Goal: Transaction & Acquisition: Download file/media

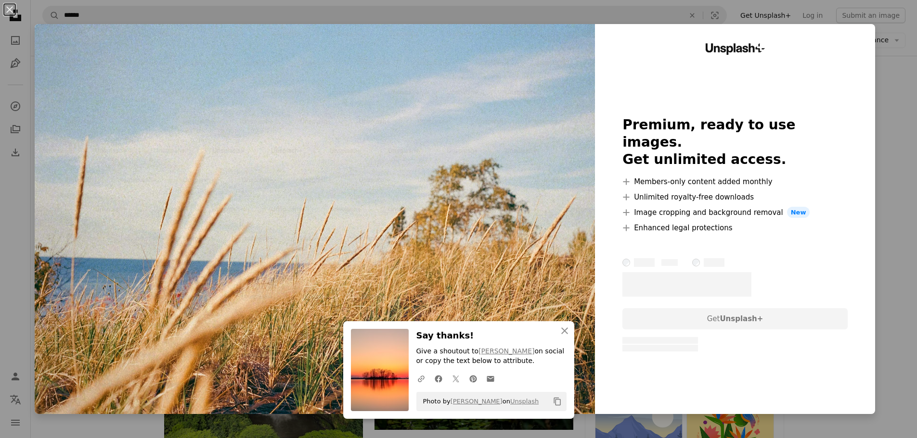
scroll to position [4667, 0]
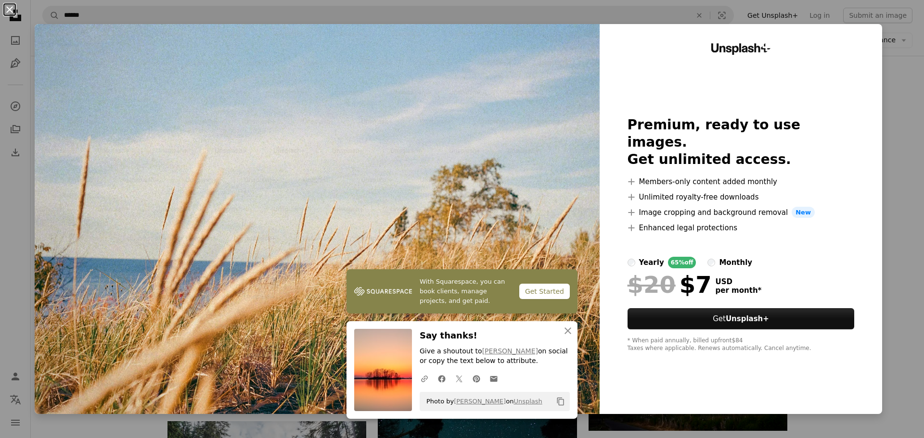
click at [8, 6] on button "An X shape" at bounding box center [10, 10] width 12 height 12
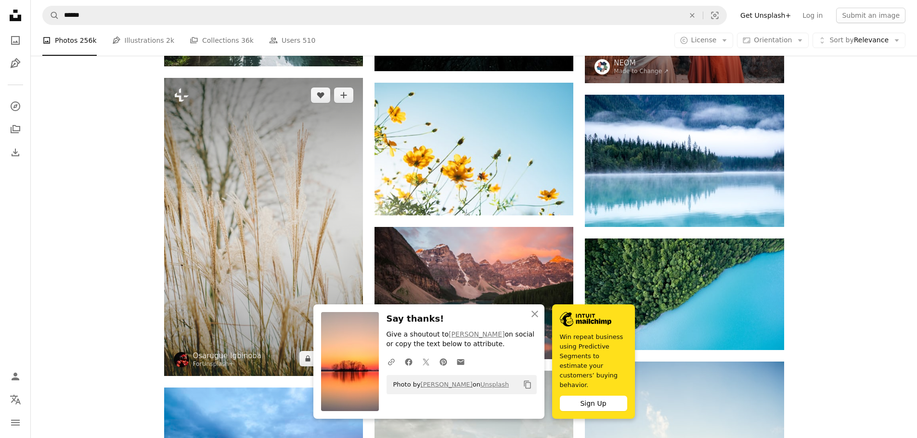
scroll to position [5196, 0]
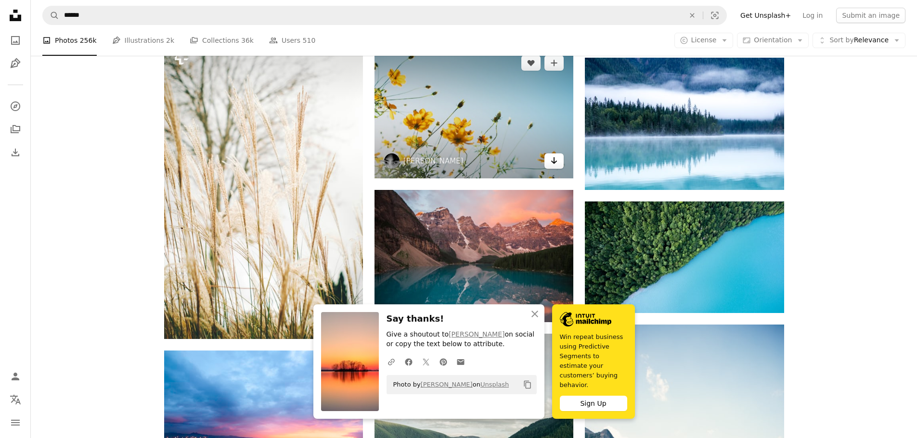
click at [550, 160] on icon "Arrow pointing down" at bounding box center [554, 161] width 8 height 12
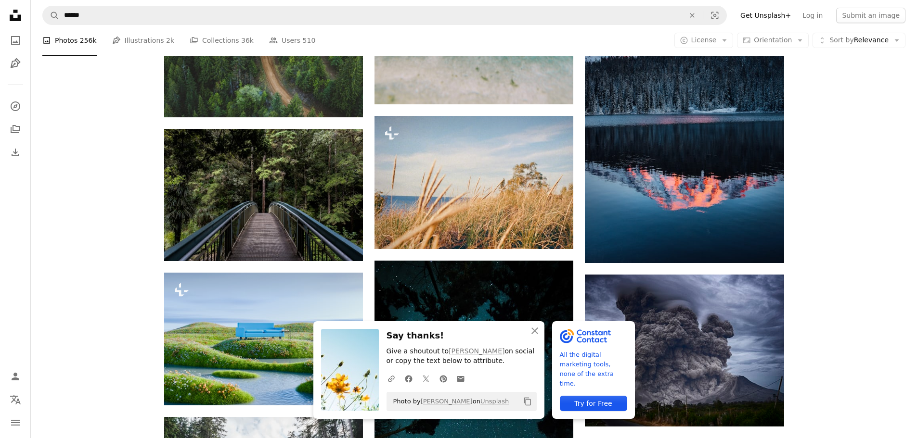
scroll to position [4571, 0]
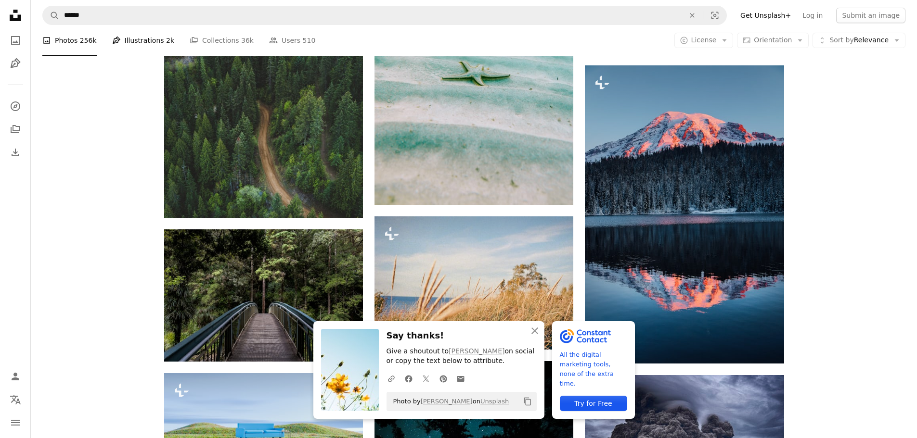
click at [131, 40] on link "Pen Tool Illustrations 2k" at bounding box center [143, 40] width 62 height 31
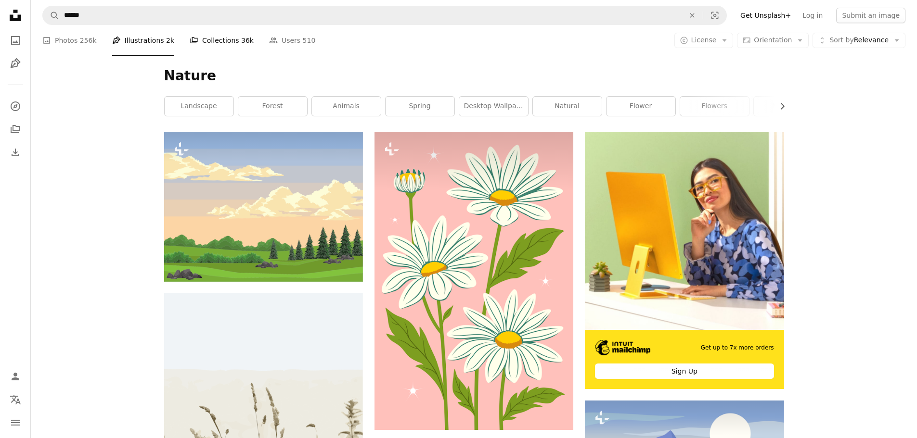
click at [216, 43] on link "A stack of folders Collections 36k" at bounding box center [222, 40] width 64 height 31
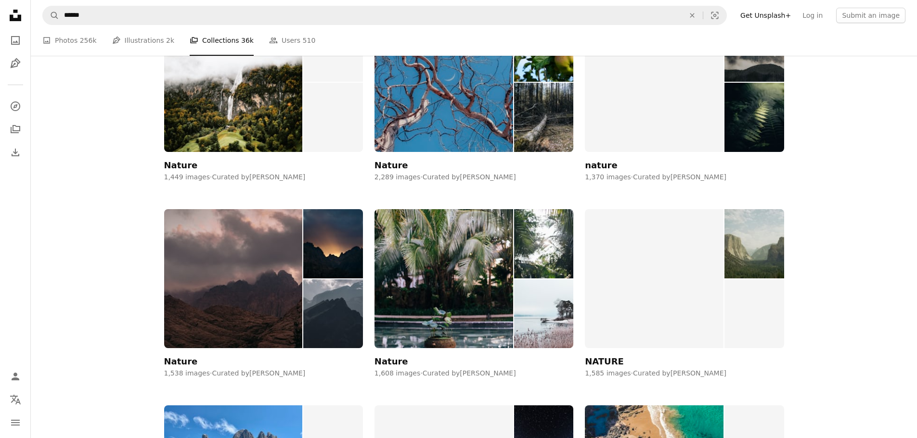
scroll to position [577, 0]
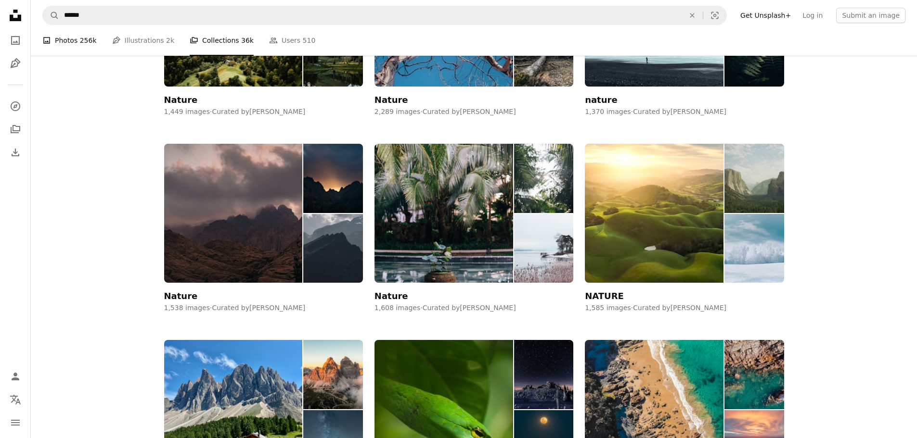
click at [64, 41] on link "A photo Photos 256k" at bounding box center [69, 40] width 54 height 31
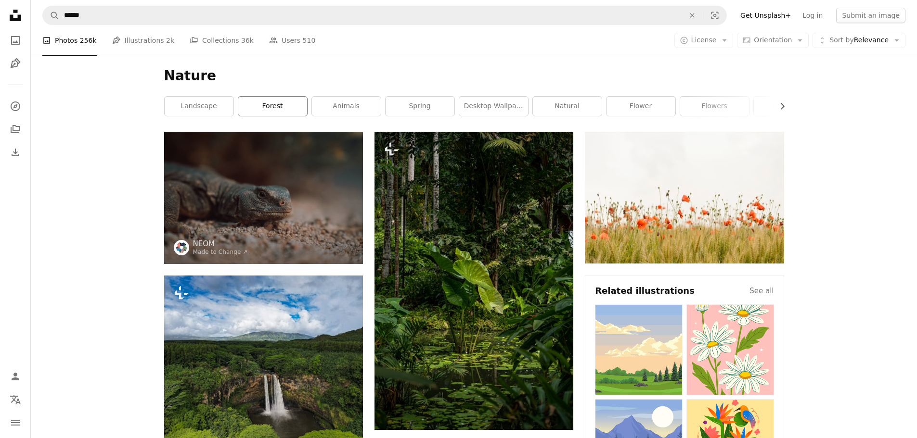
click at [272, 108] on link "forest" at bounding box center [272, 106] width 69 height 19
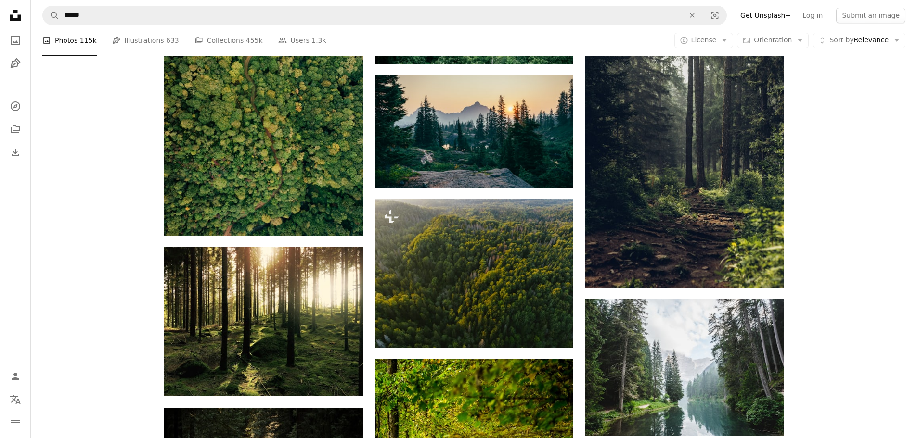
scroll to position [866, 0]
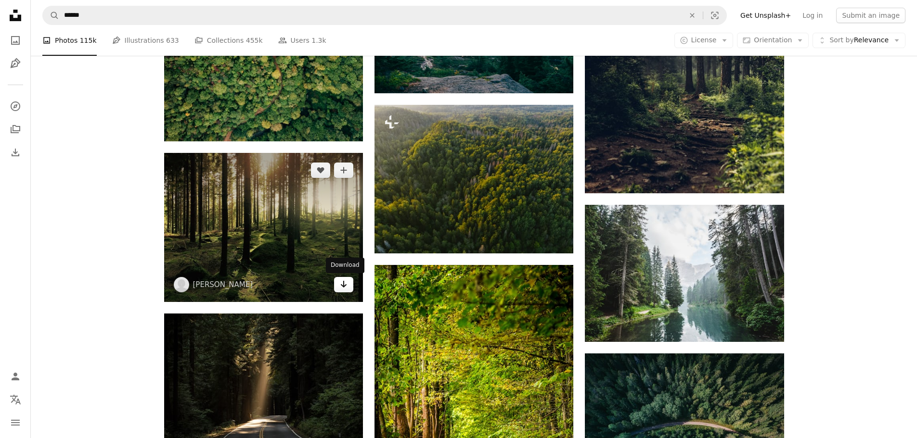
click at [347, 287] on link "Arrow pointing down" at bounding box center [343, 284] width 19 height 15
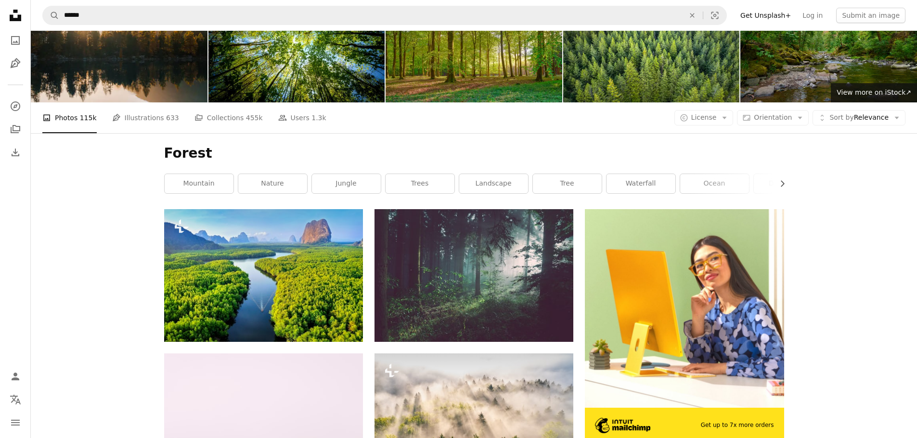
scroll to position [0, 0]
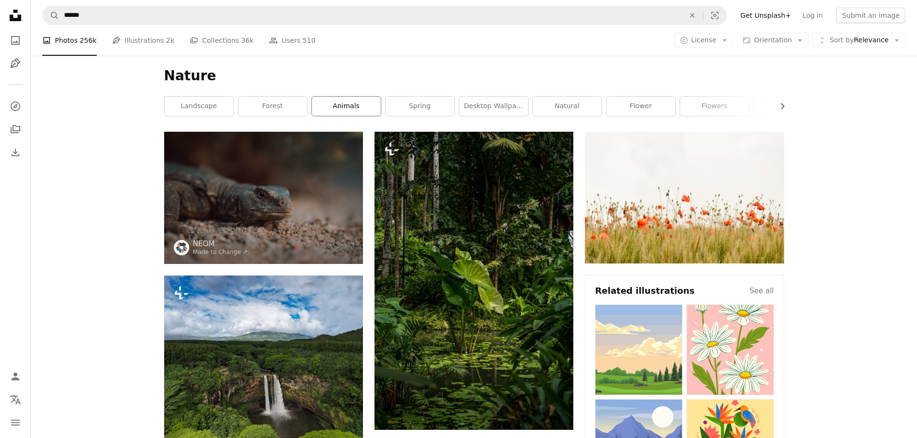
click at [348, 108] on link "animals" at bounding box center [346, 106] width 69 height 19
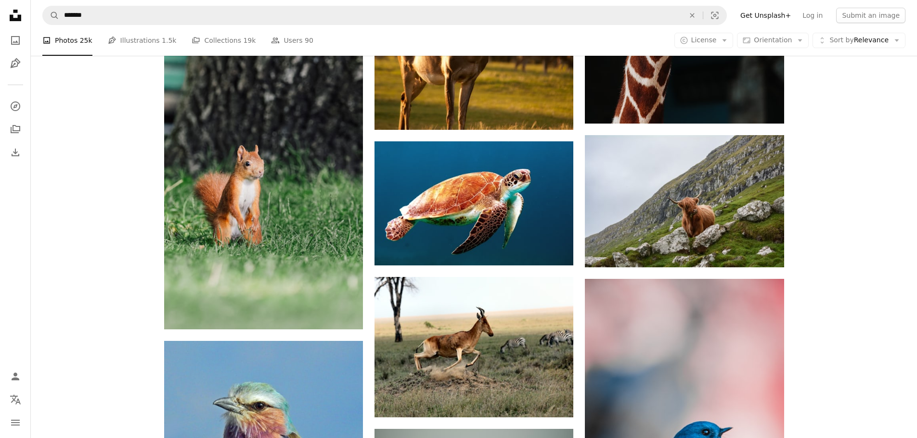
scroll to position [1155, 0]
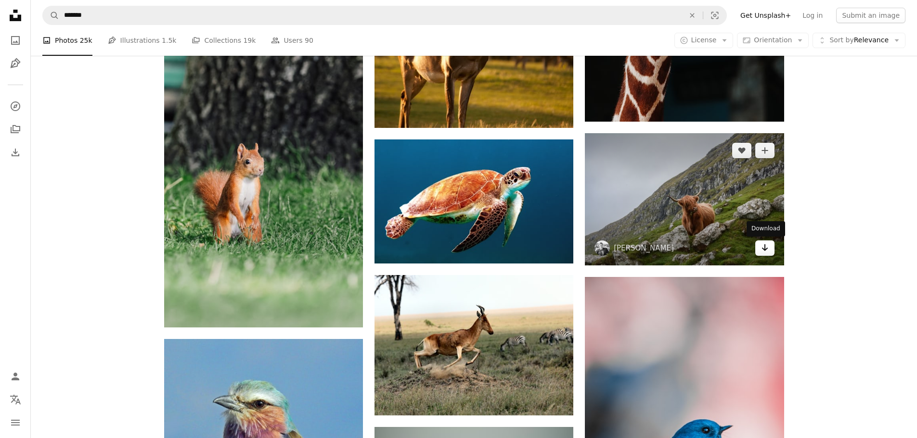
click at [762, 249] on icon "Arrow pointing down" at bounding box center [765, 248] width 8 height 12
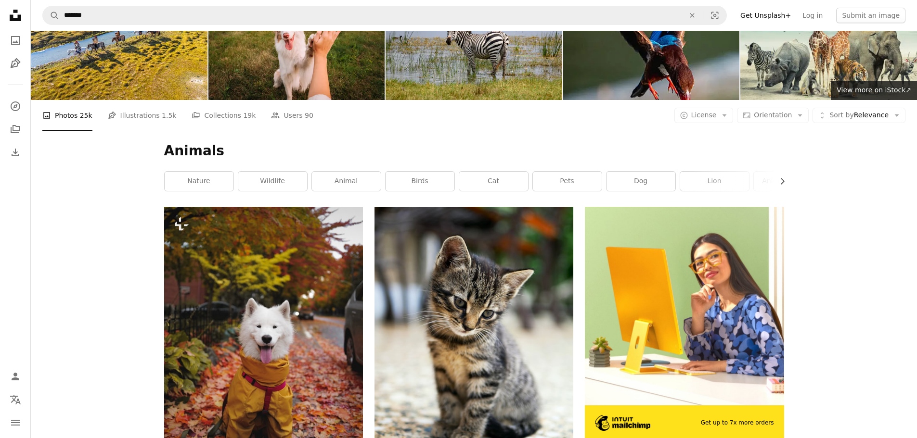
scroll to position [0, 0]
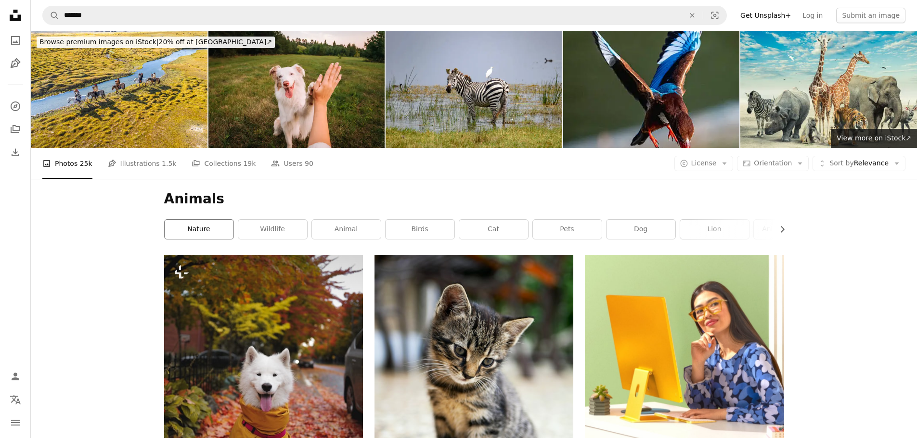
click at [194, 232] on link "nature" at bounding box center [199, 229] width 69 height 19
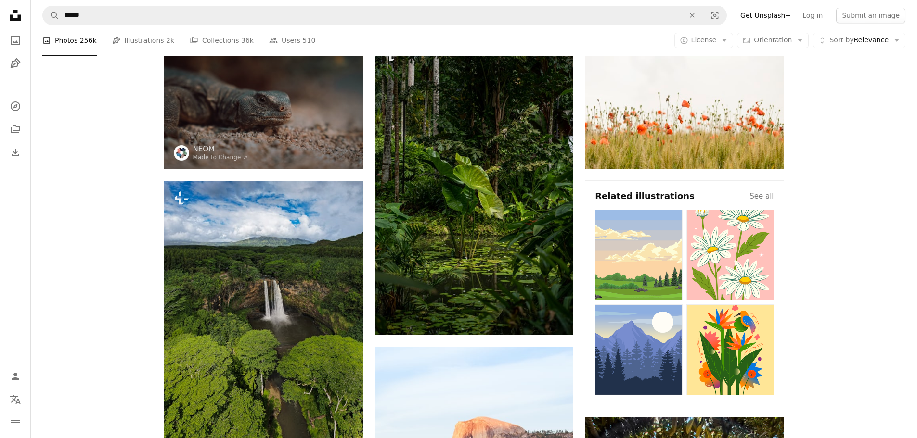
scroll to position [48, 0]
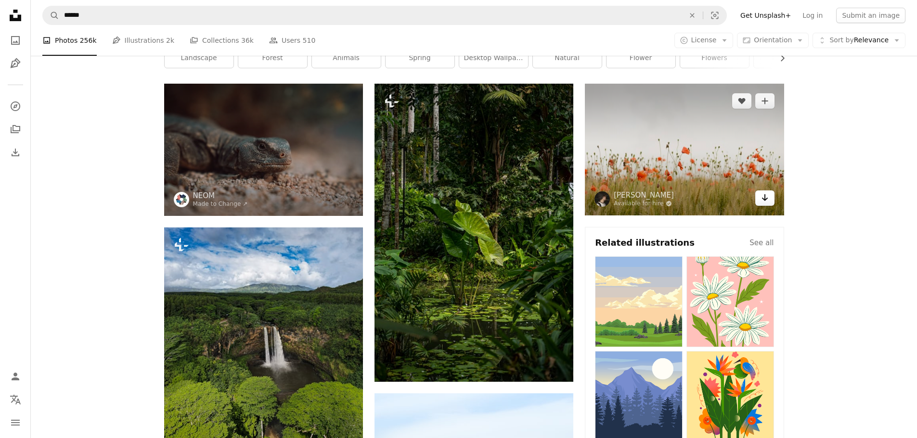
click at [763, 196] on icon "Arrow pointing down" at bounding box center [765, 198] width 8 height 12
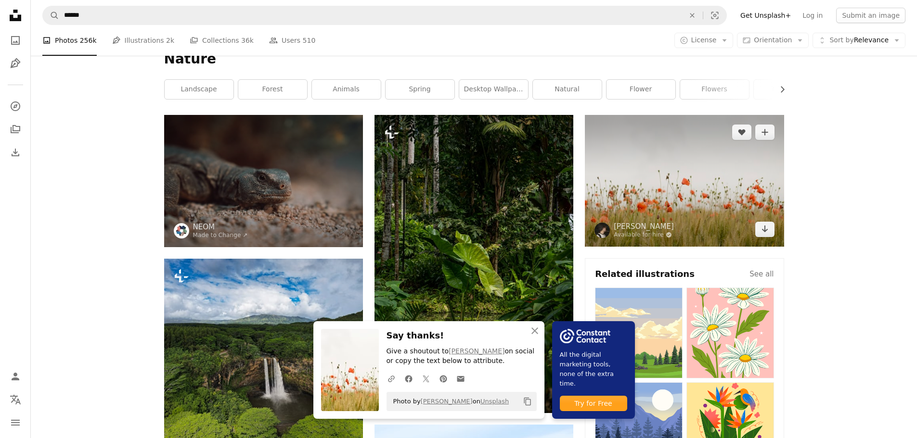
scroll to position [0, 0]
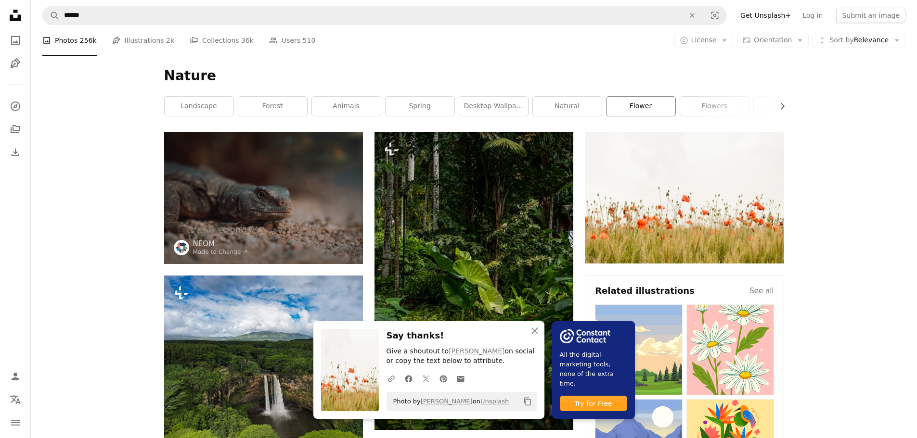
click at [630, 102] on link "flower" at bounding box center [640, 106] width 69 height 19
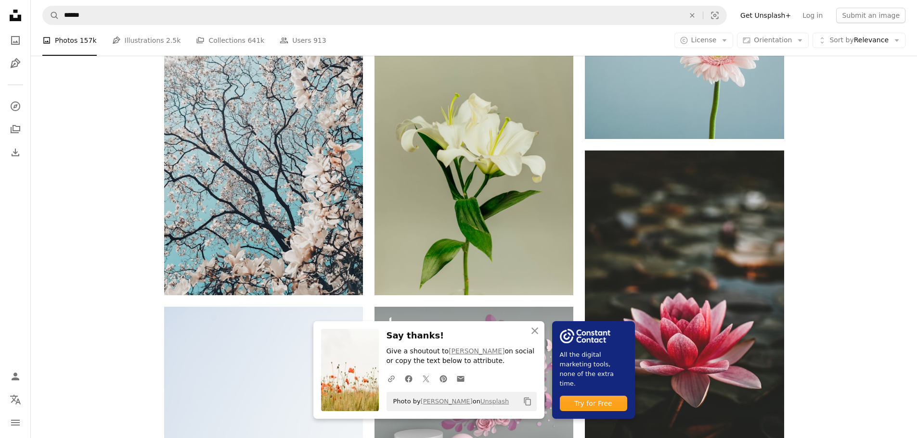
scroll to position [529, 0]
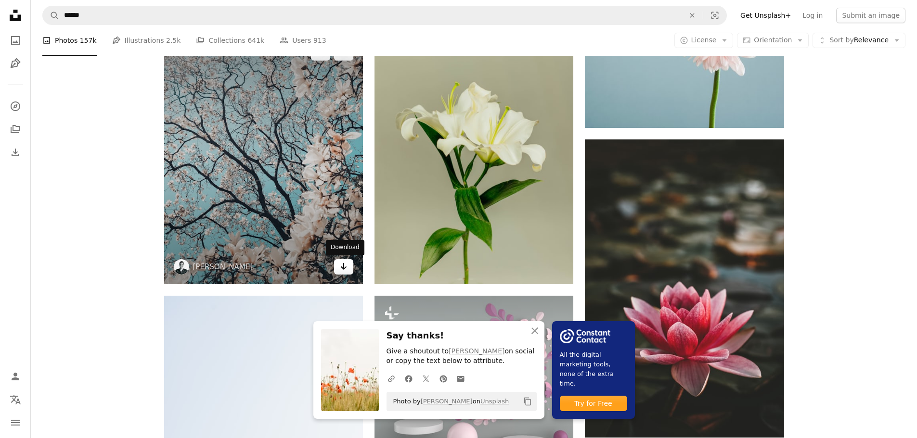
click at [344, 268] on icon "Download" at bounding box center [344, 266] width 6 height 7
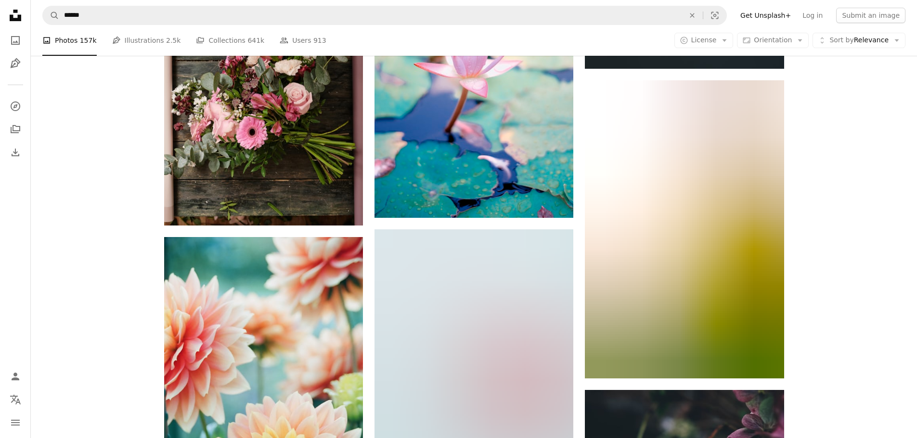
scroll to position [1251, 0]
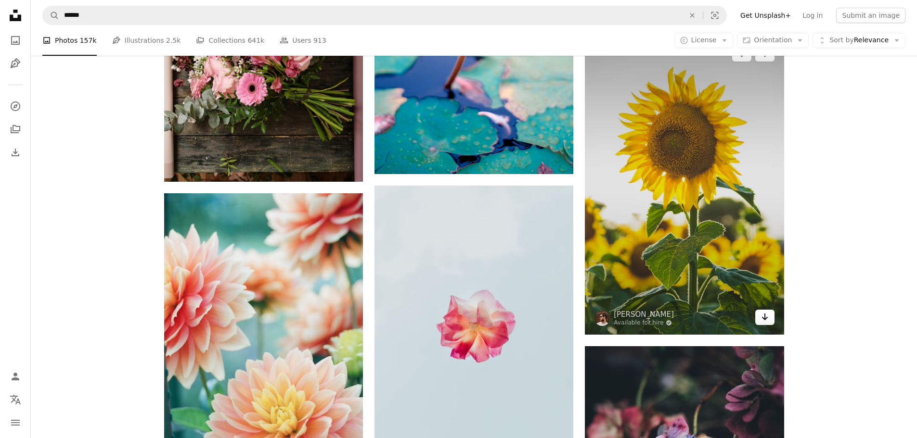
click at [769, 318] on link "Arrow pointing down" at bounding box center [764, 317] width 19 height 15
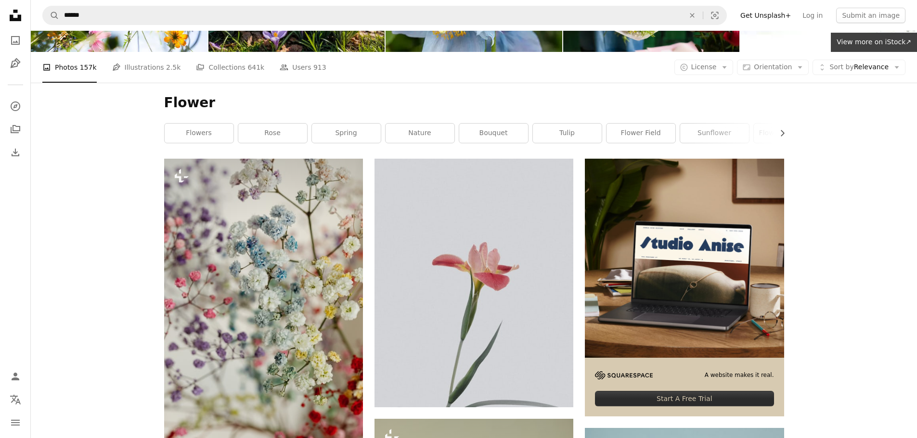
scroll to position [0, 0]
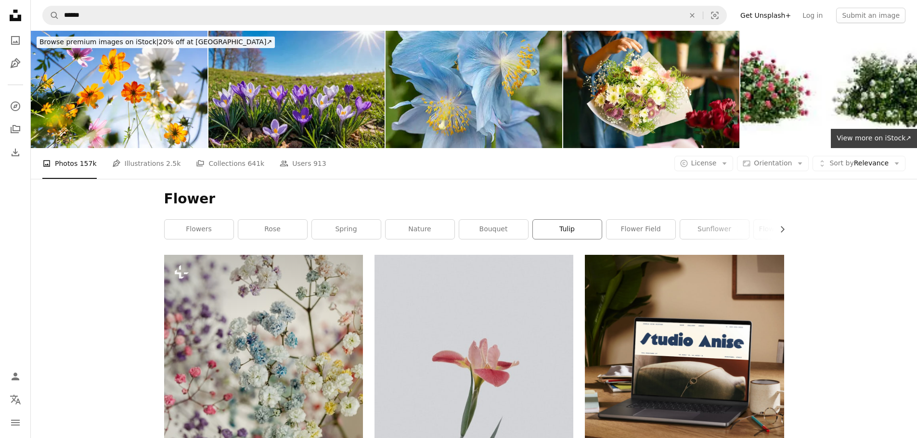
click at [574, 232] on link "tulip" at bounding box center [567, 229] width 69 height 19
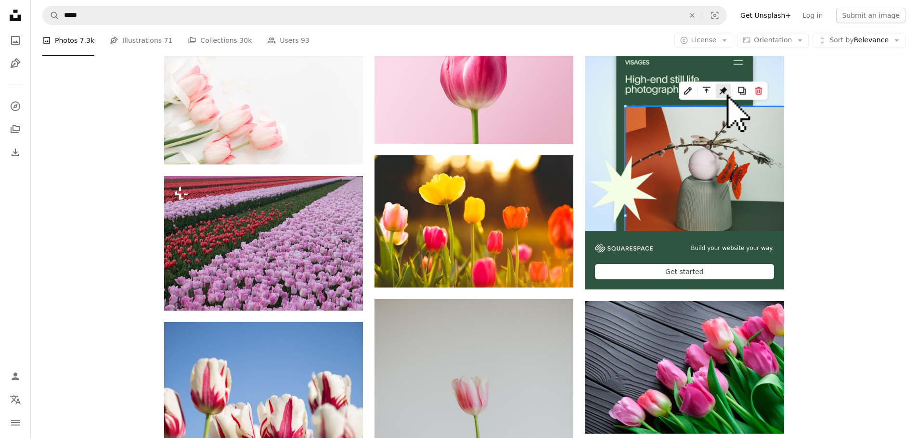
scroll to position [241, 0]
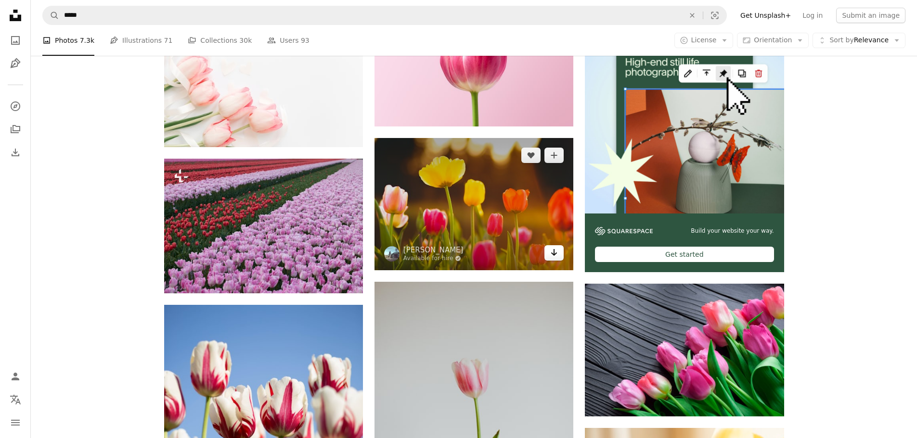
click at [550, 252] on icon "Arrow pointing down" at bounding box center [554, 253] width 8 height 12
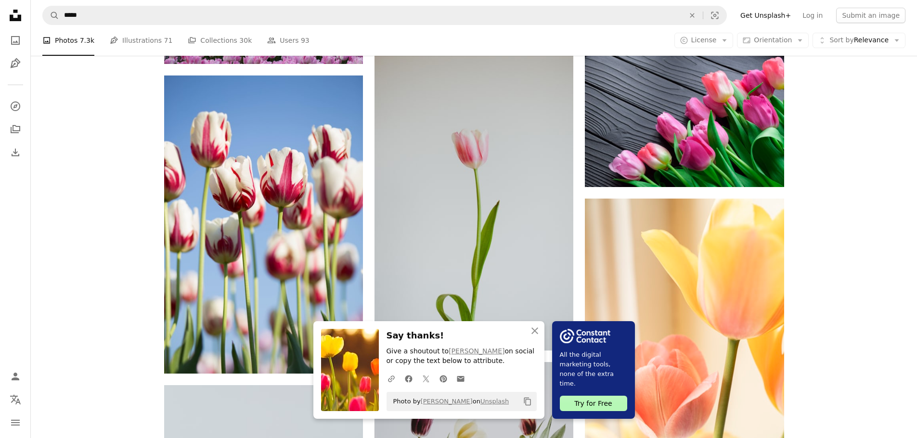
scroll to position [481, 0]
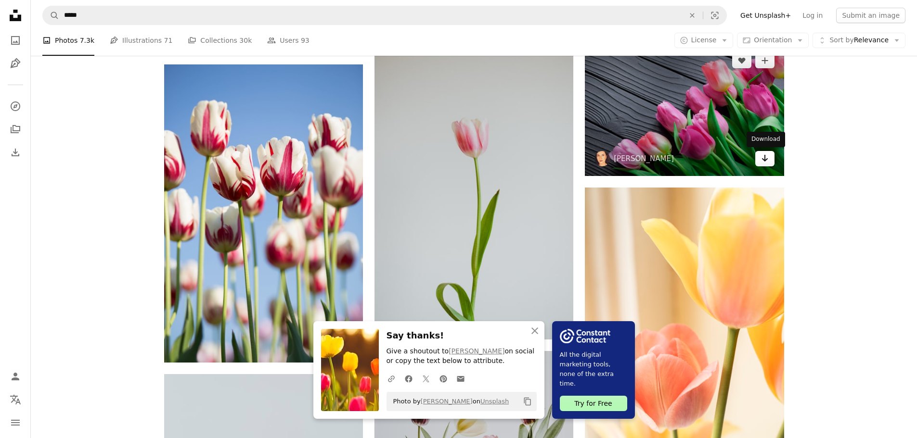
click at [764, 158] on icon "Download" at bounding box center [764, 158] width 6 height 7
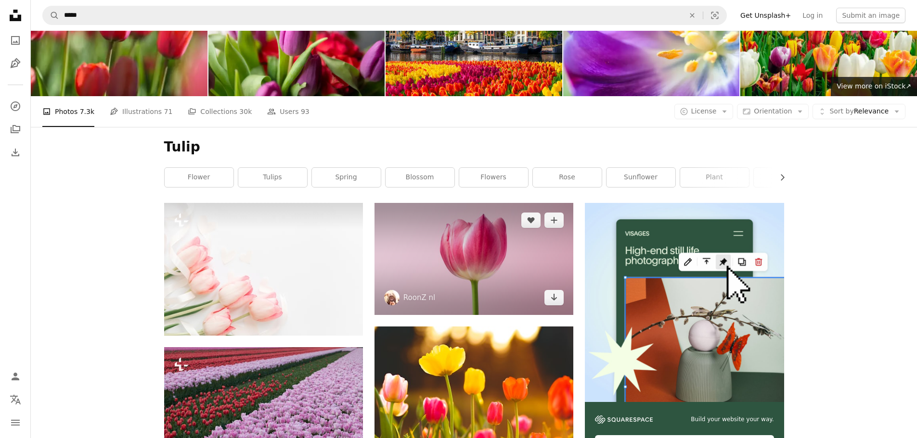
scroll to position [0, 0]
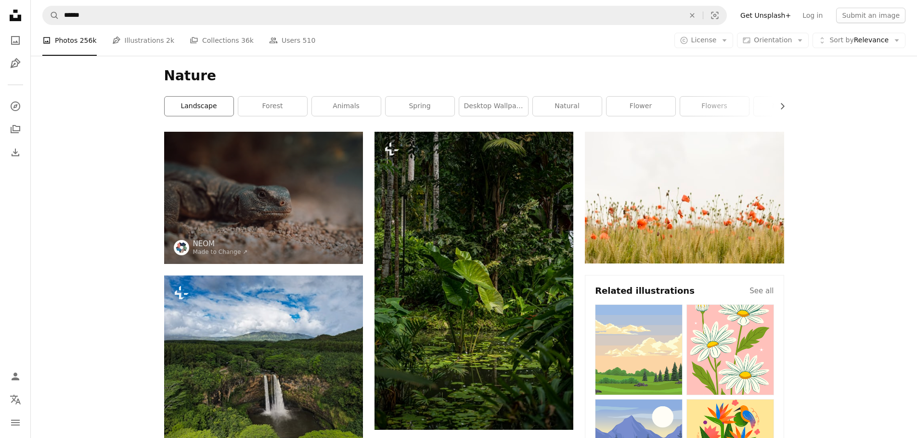
click at [202, 112] on link "landscape" at bounding box center [199, 106] width 69 height 19
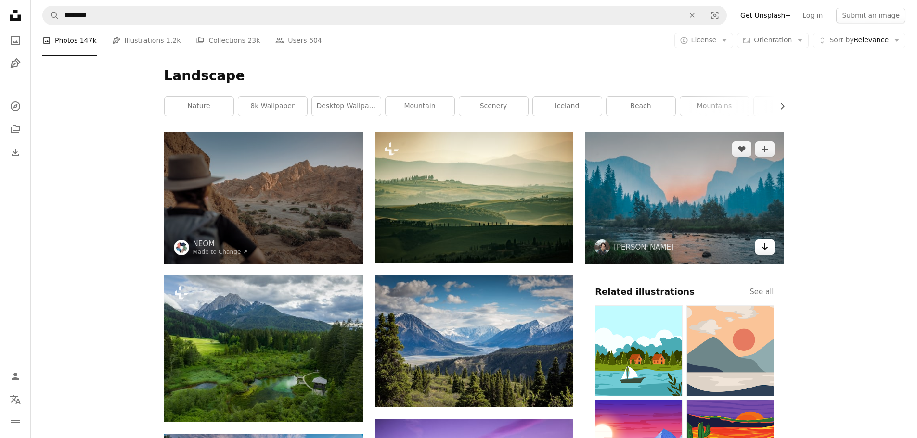
click at [767, 248] on icon "Arrow pointing down" at bounding box center [765, 247] width 8 height 12
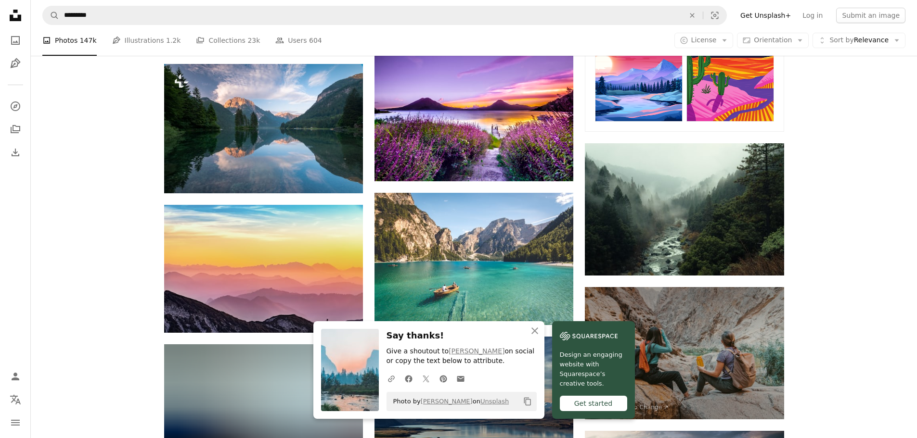
scroll to position [385, 0]
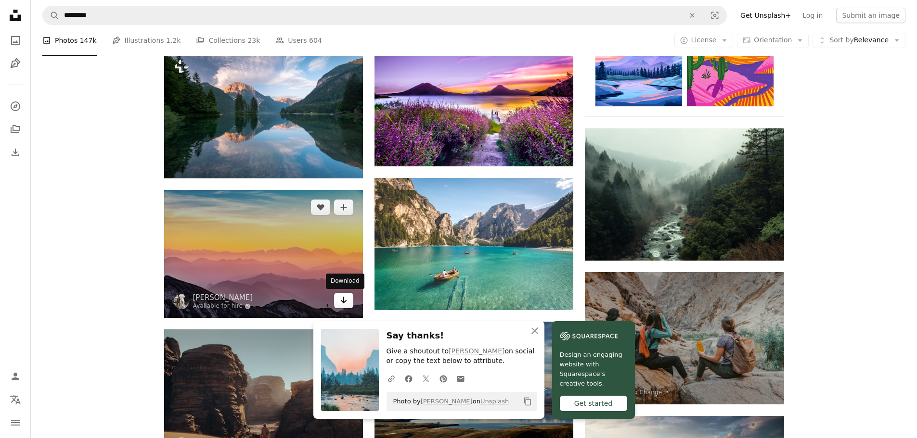
click at [342, 301] on icon "Download" at bounding box center [344, 300] width 6 height 7
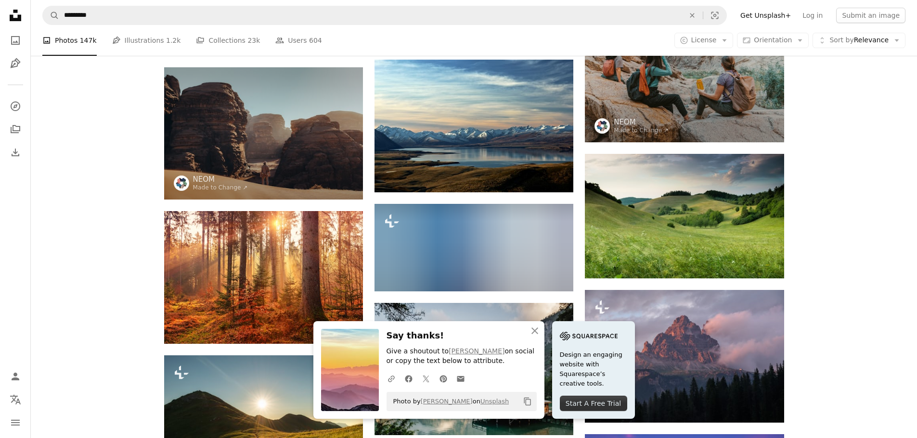
scroll to position [674, 0]
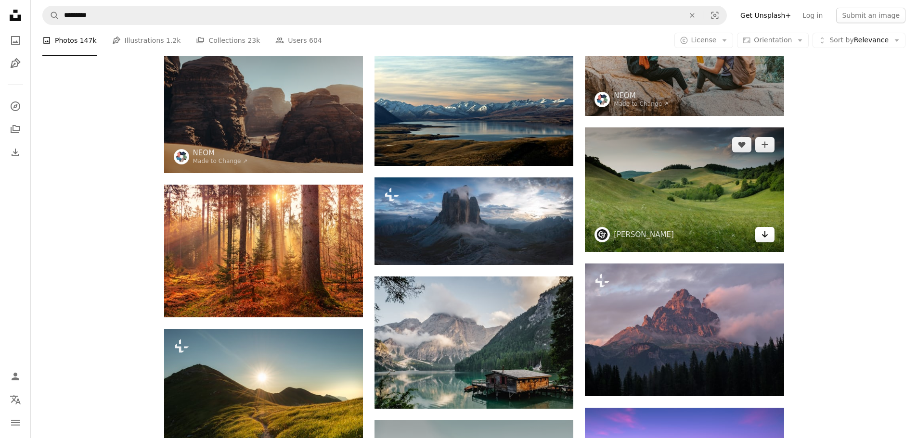
click at [766, 235] on icon "Arrow pointing down" at bounding box center [765, 235] width 8 height 12
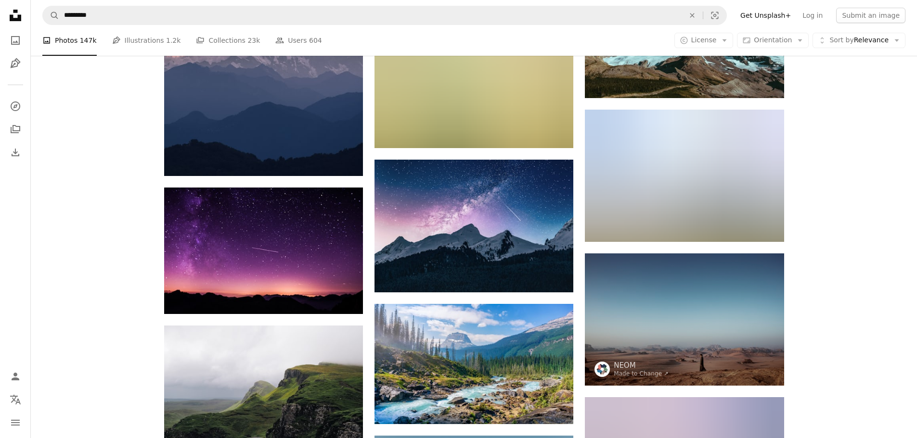
scroll to position [1876, 0]
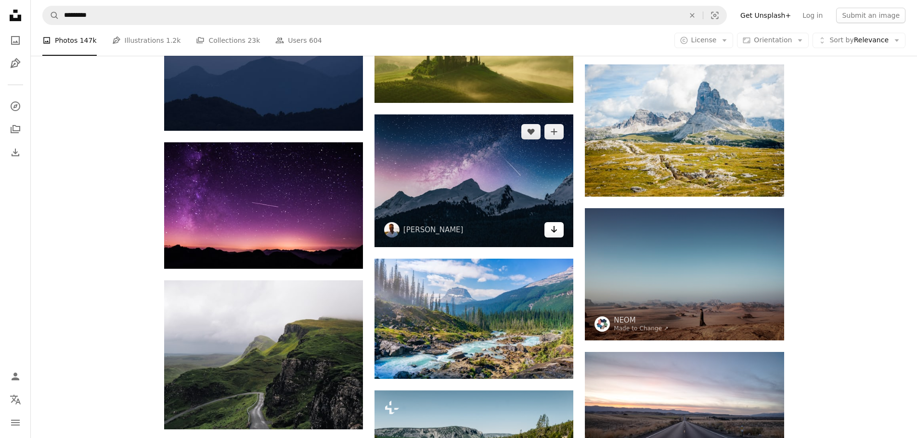
click at [554, 228] on icon "Download" at bounding box center [554, 229] width 6 height 7
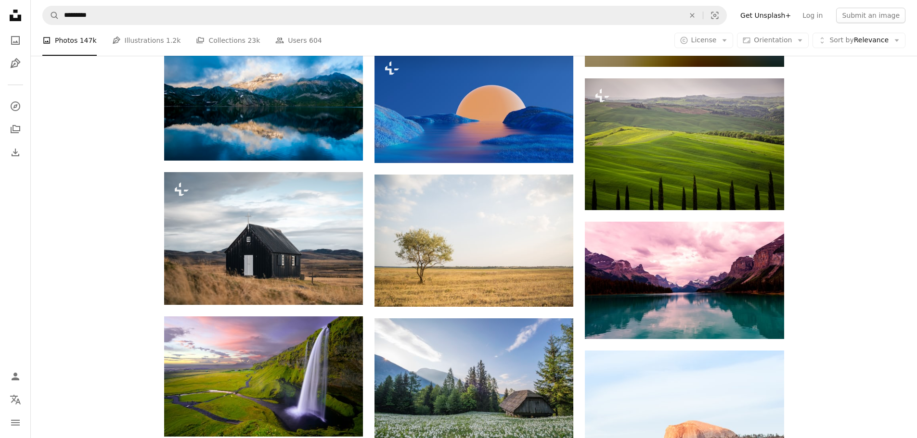
scroll to position [3512, 0]
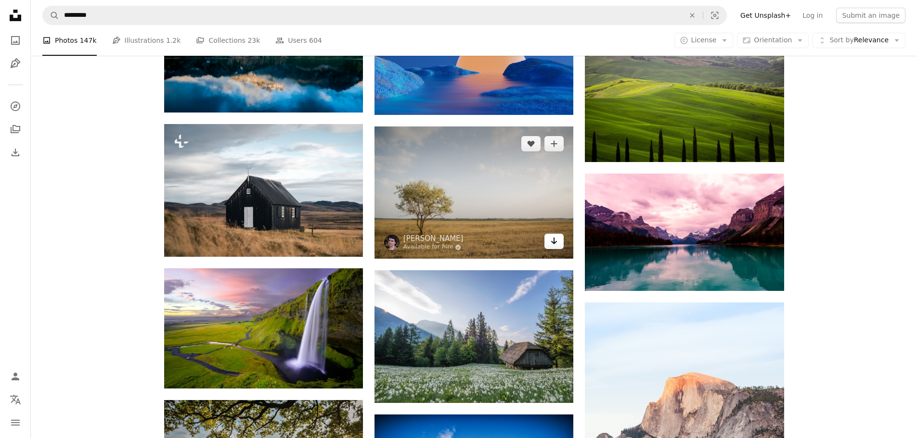
click at [552, 238] on icon "Arrow pointing down" at bounding box center [554, 241] width 8 height 12
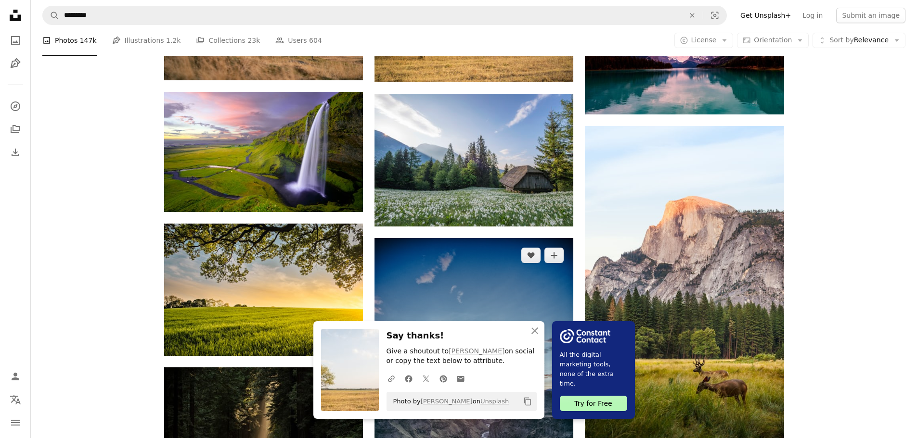
scroll to position [3705, 0]
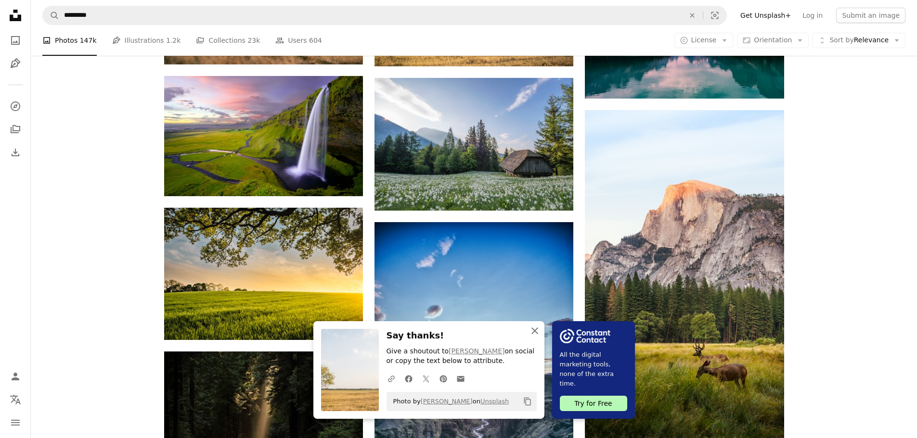
click at [535, 329] on icon "An X shape" at bounding box center [535, 331] width 12 height 12
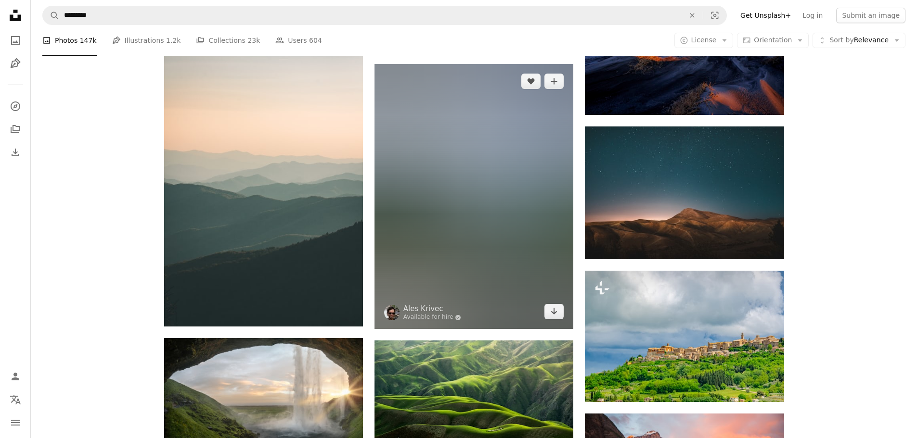
scroll to position [4186, 0]
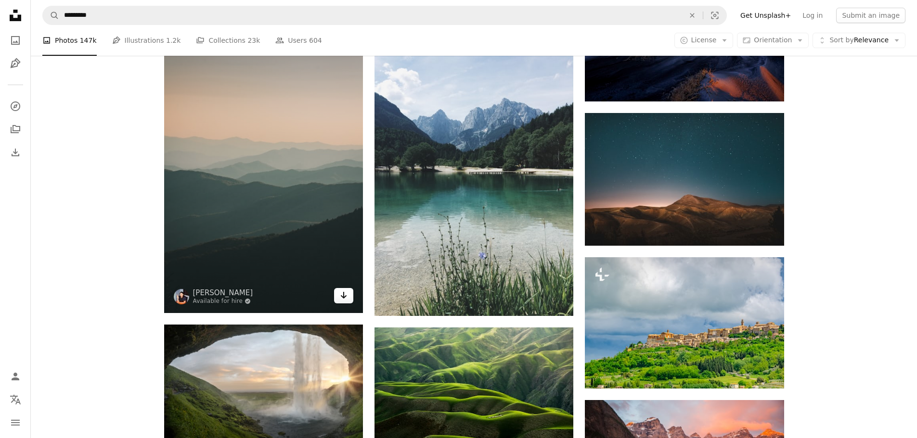
click at [344, 295] on icon "Arrow pointing down" at bounding box center [344, 296] width 8 height 12
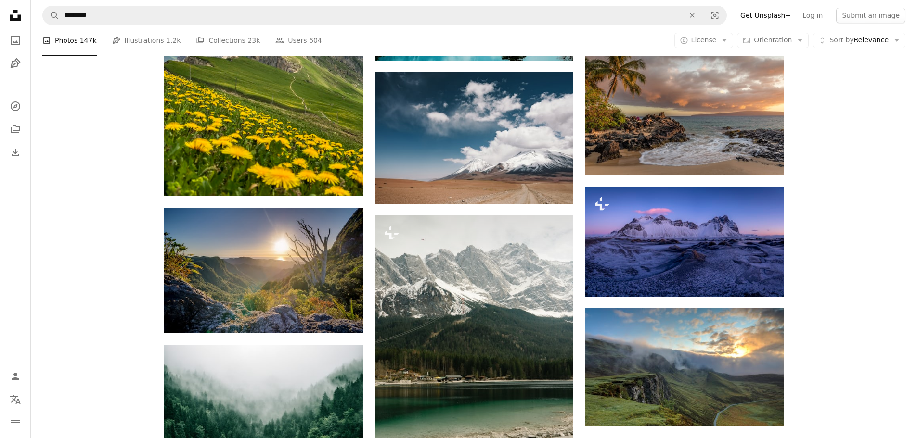
scroll to position [5148, 0]
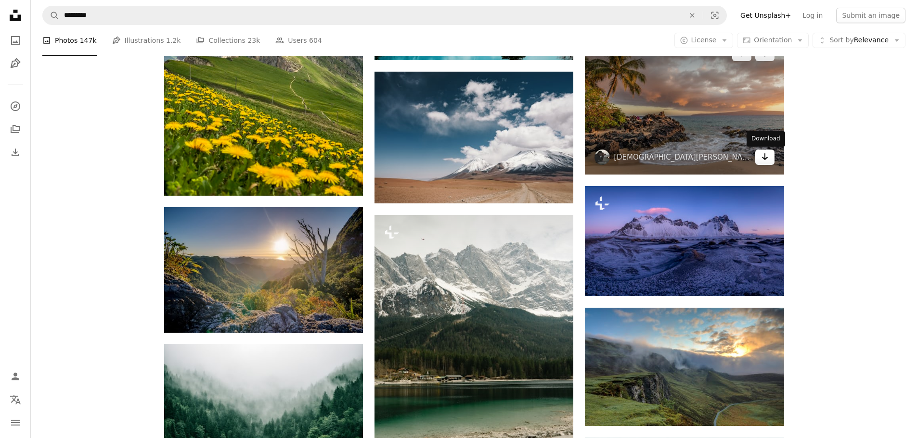
click at [765, 155] on icon "Arrow pointing down" at bounding box center [765, 157] width 8 height 12
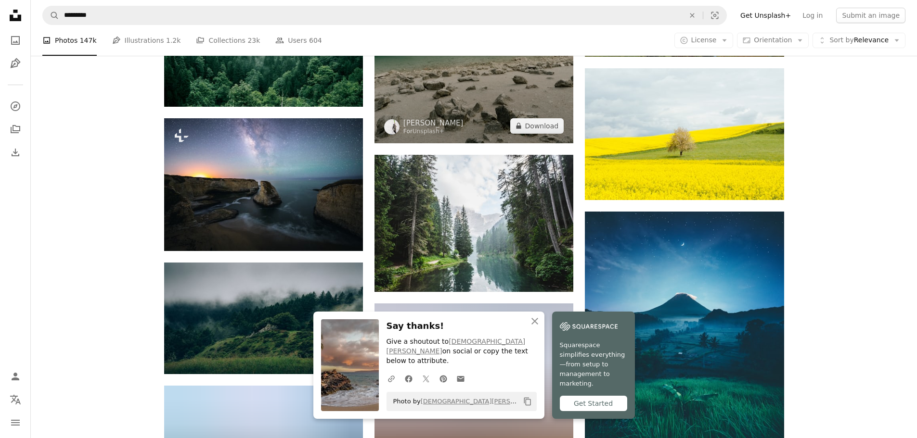
scroll to position [5533, 0]
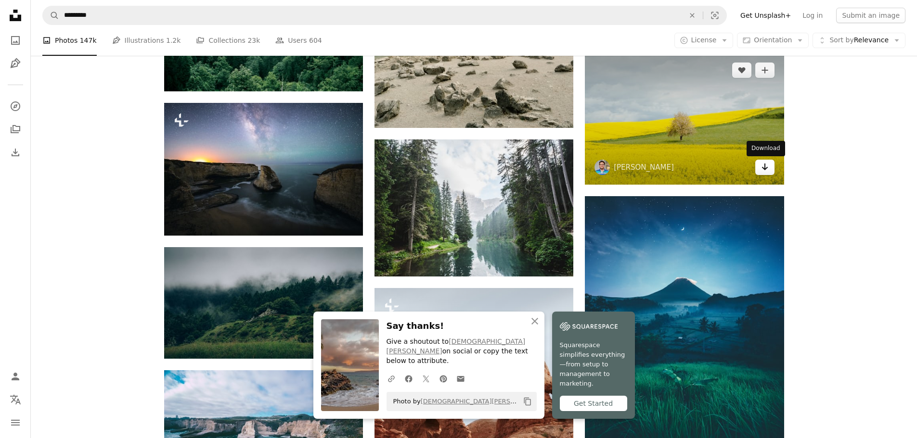
click at [765, 168] on icon "Arrow pointing down" at bounding box center [765, 167] width 8 height 12
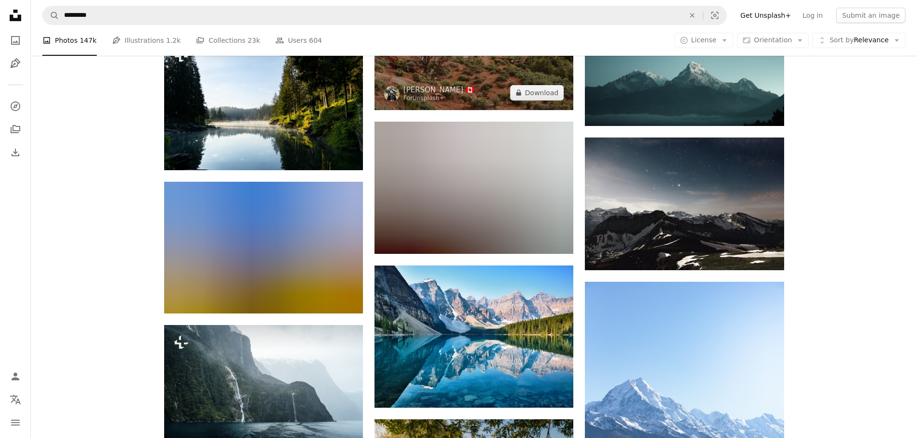
scroll to position [6014, 0]
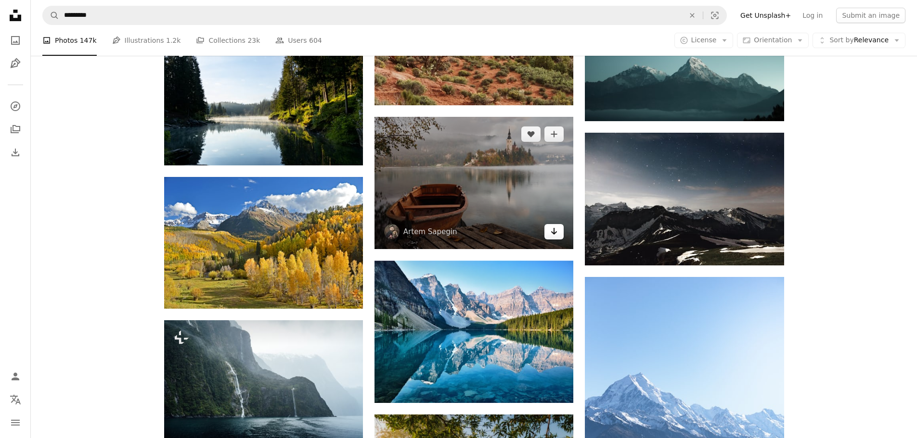
click at [551, 232] on icon "Arrow pointing down" at bounding box center [554, 232] width 8 height 12
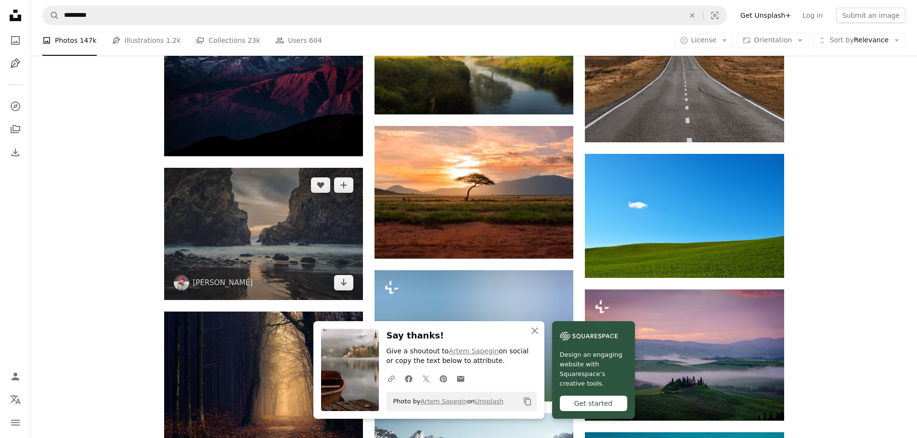
scroll to position [6447, 0]
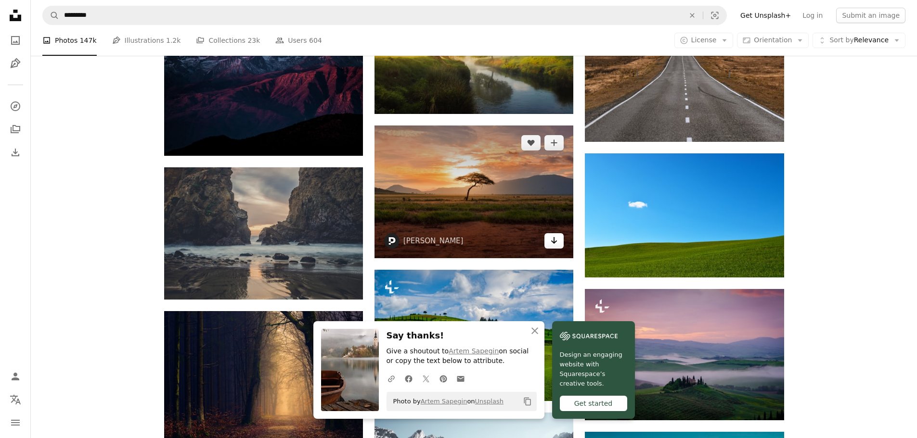
click at [555, 242] on icon "Download" at bounding box center [554, 240] width 6 height 7
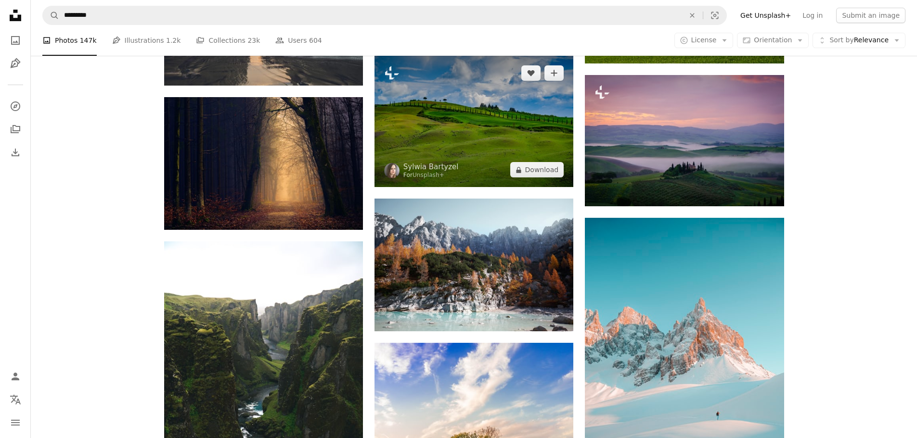
scroll to position [6687, 0]
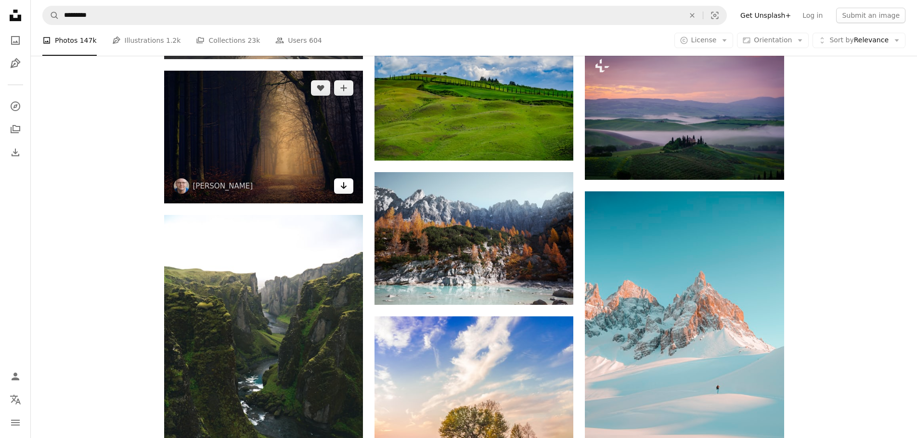
click at [341, 185] on icon "Arrow pointing down" at bounding box center [344, 186] width 8 height 12
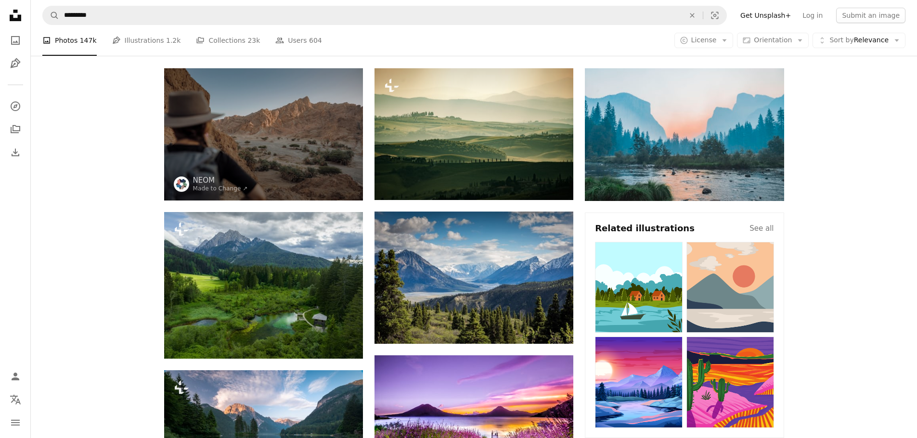
scroll to position [0, 0]
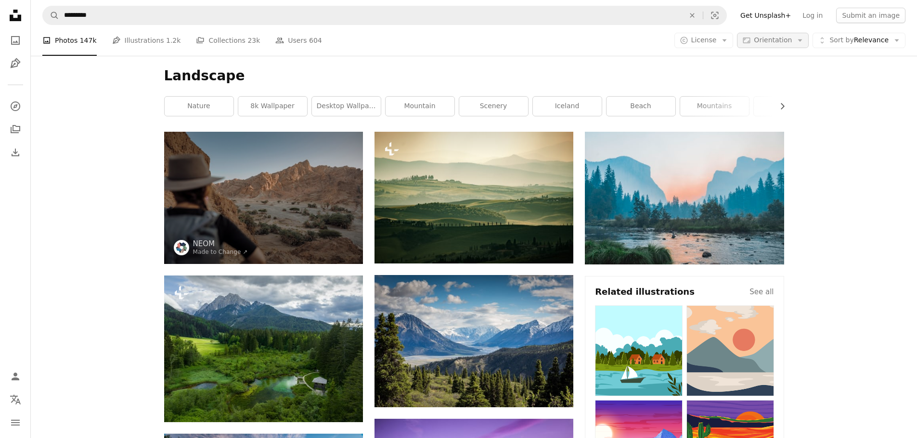
click at [804, 41] on icon "Arrow down" at bounding box center [799, 40] width 9 height 9
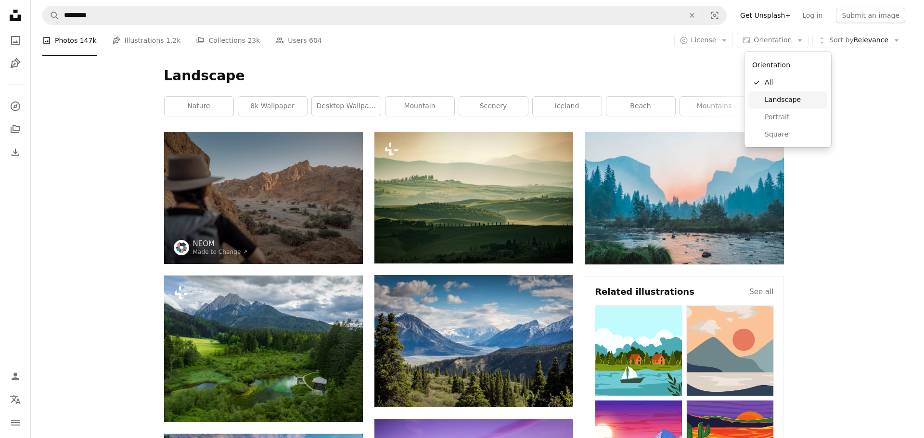
click at [777, 102] on span "Landscape" at bounding box center [793, 100] width 59 height 10
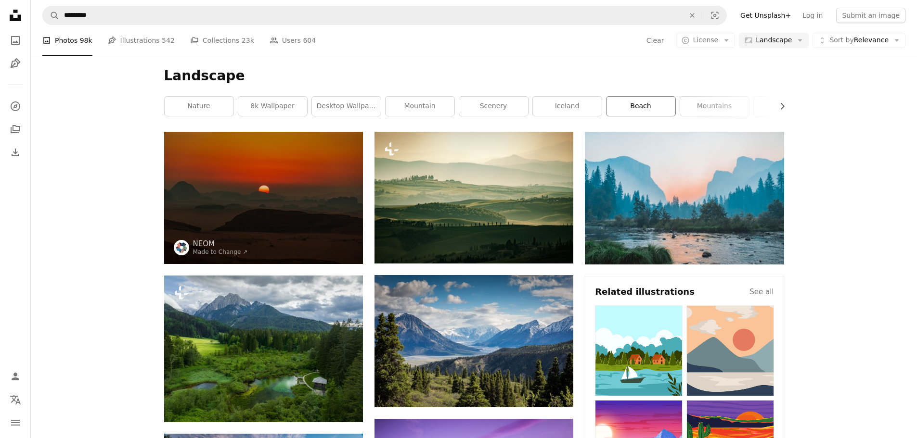
click at [634, 111] on link "beach" at bounding box center [640, 106] width 69 height 19
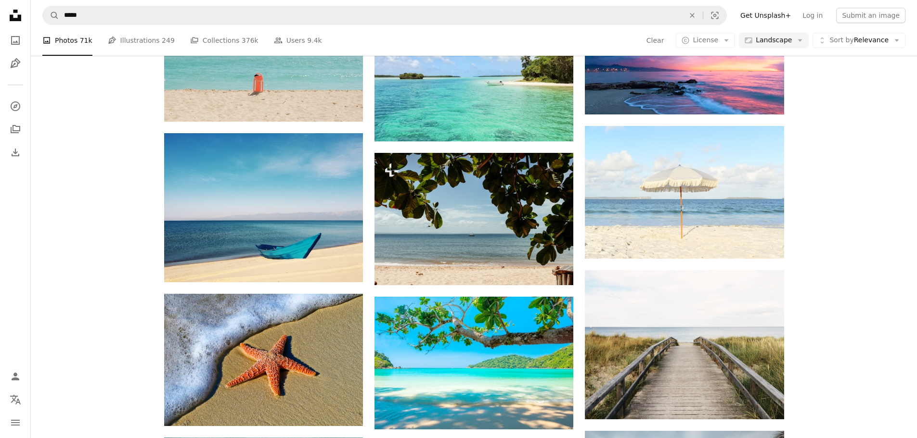
scroll to position [914, 0]
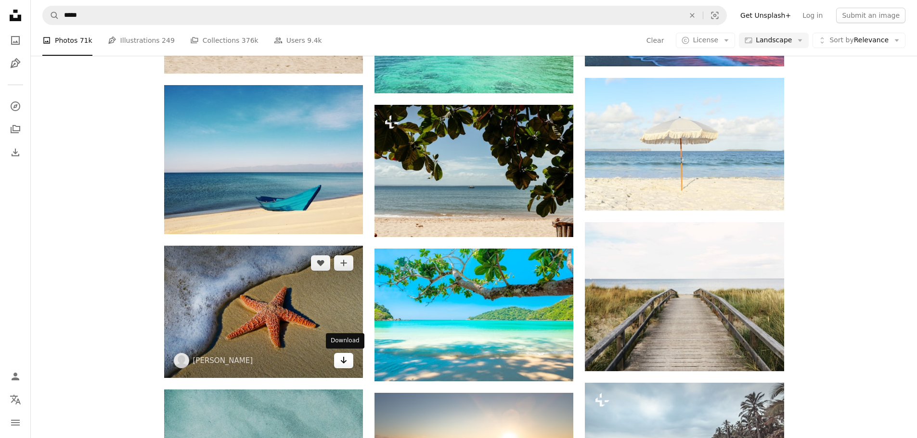
click at [344, 363] on icon "Arrow pointing down" at bounding box center [344, 361] width 8 height 12
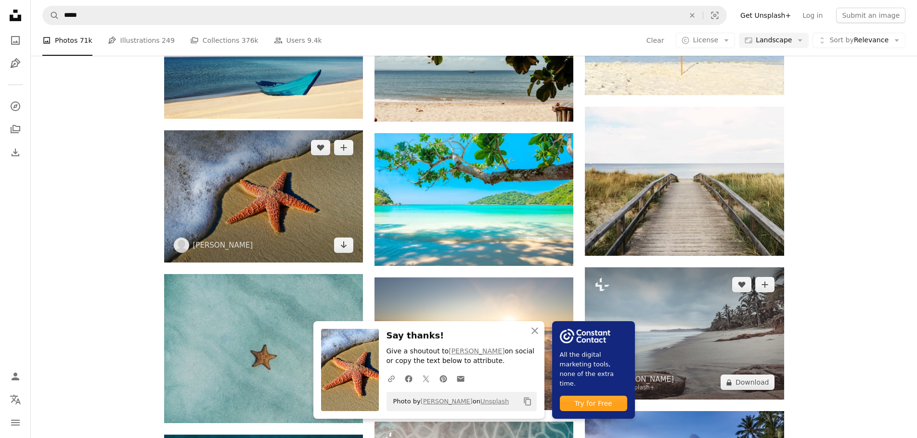
scroll to position [1058, 0]
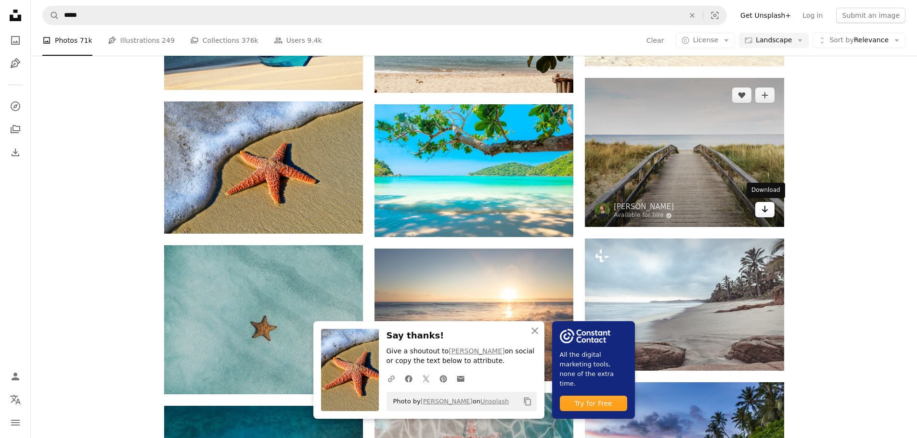
click at [764, 212] on icon "Download" at bounding box center [764, 209] width 6 height 7
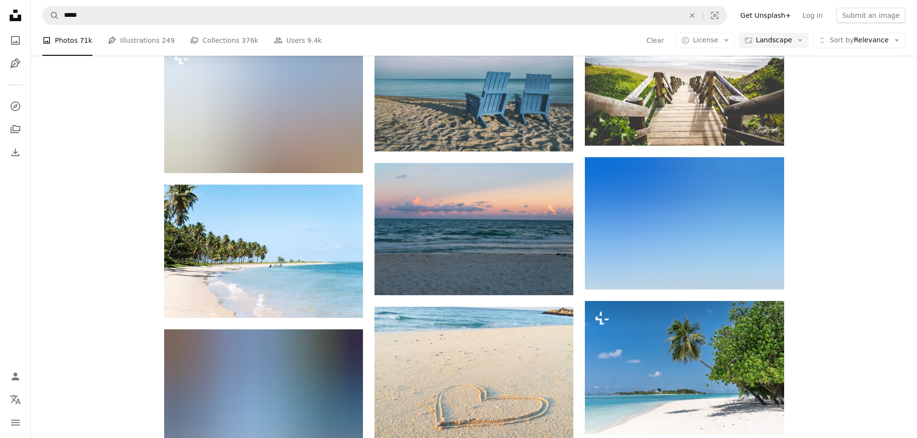
scroll to position [1588, 0]
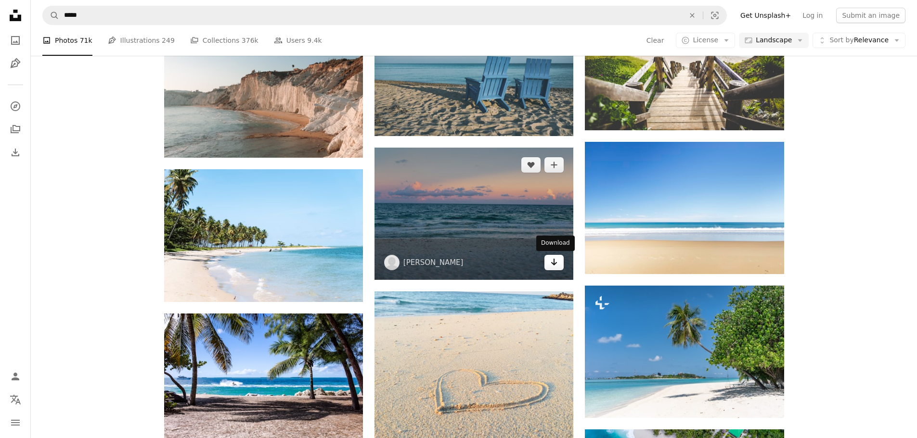
click at [553, 262] on icon "Arrow pointing down" at bounding box center [554, 262] width 8 height 12
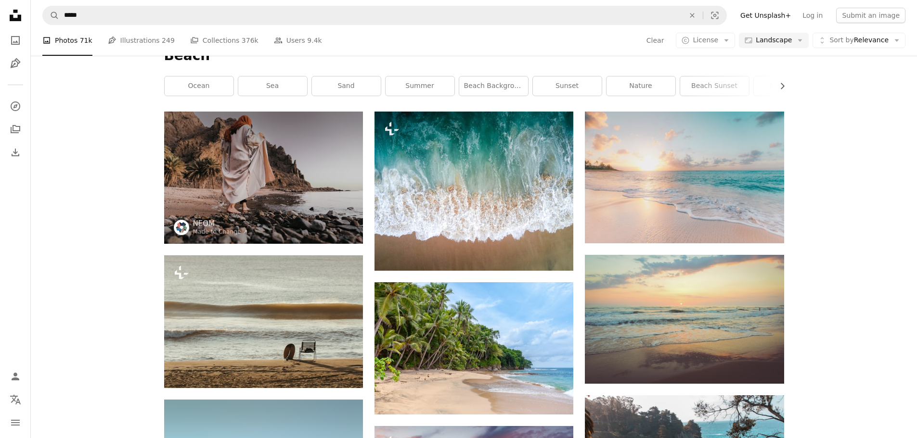
scroll to position [0, 0]
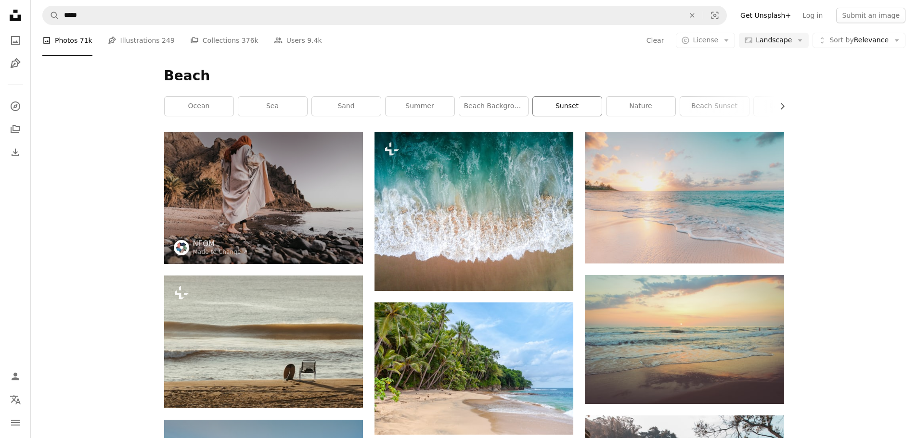
click at [571, 104] on link "sunset" at bounding box center [567, 106] width 69 height 19
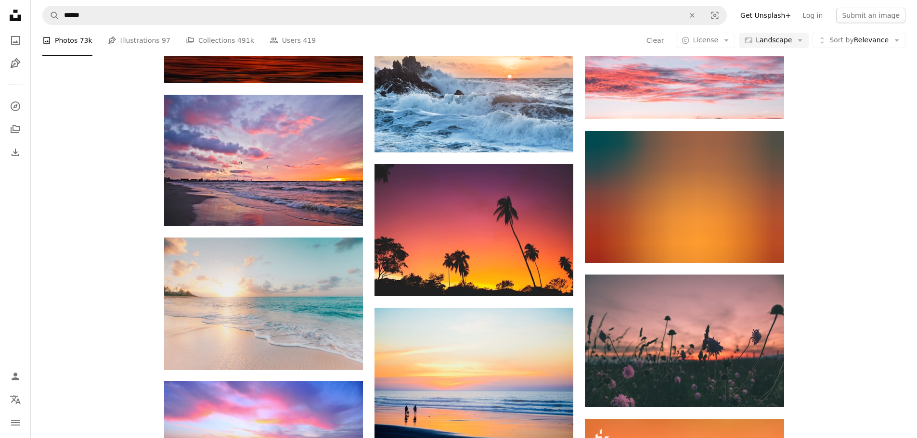
scroll to position [2502, 0]
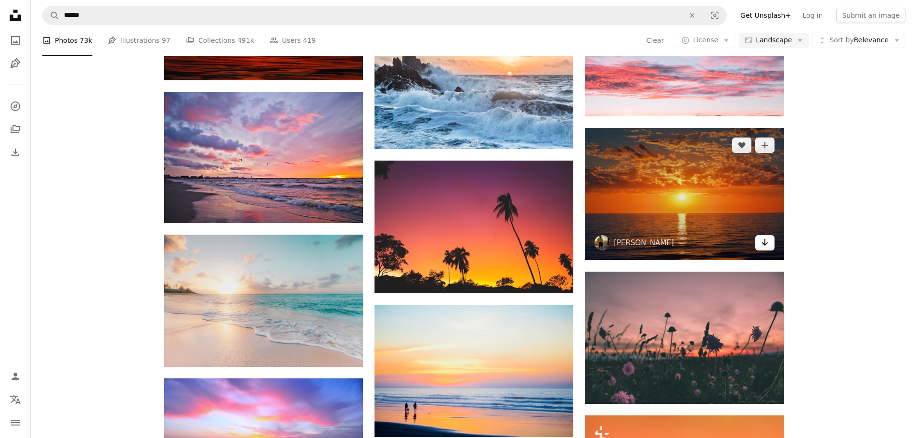
click at [765, 243] on icon "Download" at bounding box center [764, 242] width 6 height 7
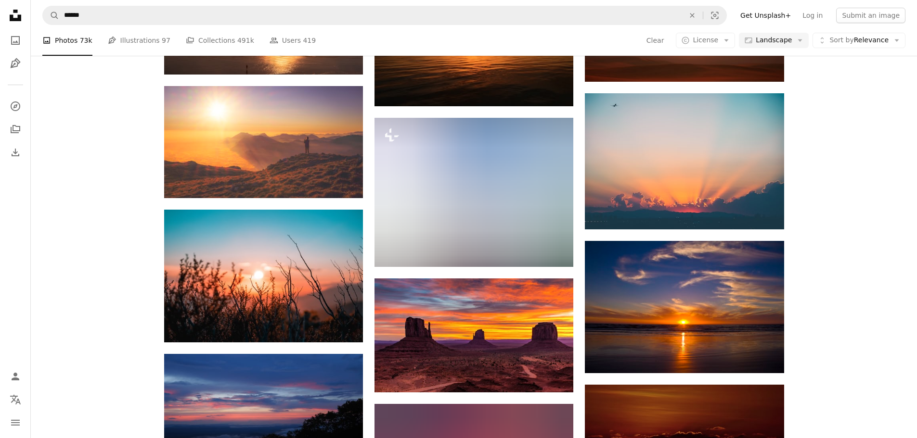
scroll to position [4763, 0]
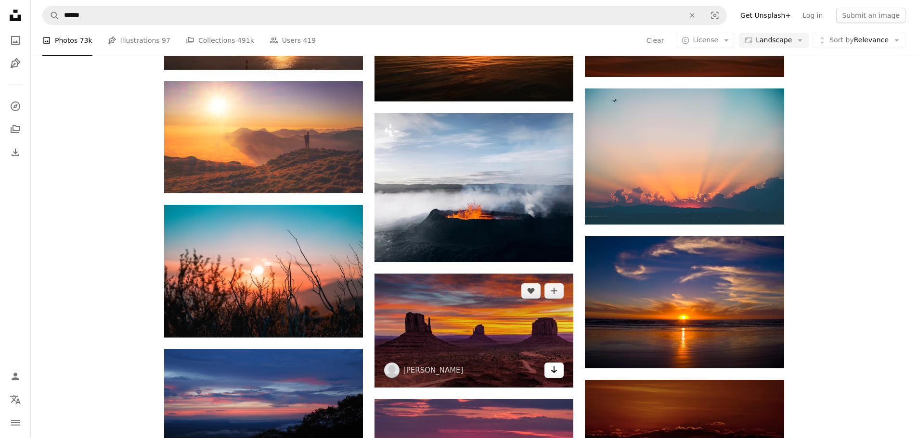
click at [553, 370] on icon "Download" at bounding box center [554, 370] width 6 height 7
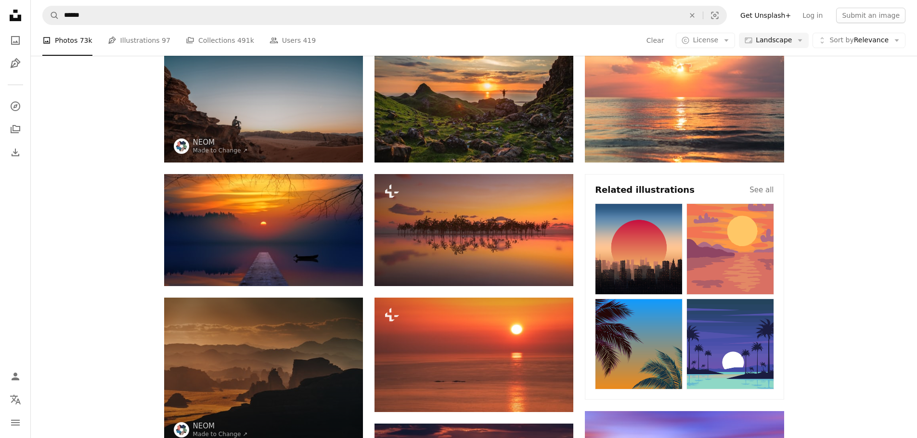
scroll to position [0, 0]
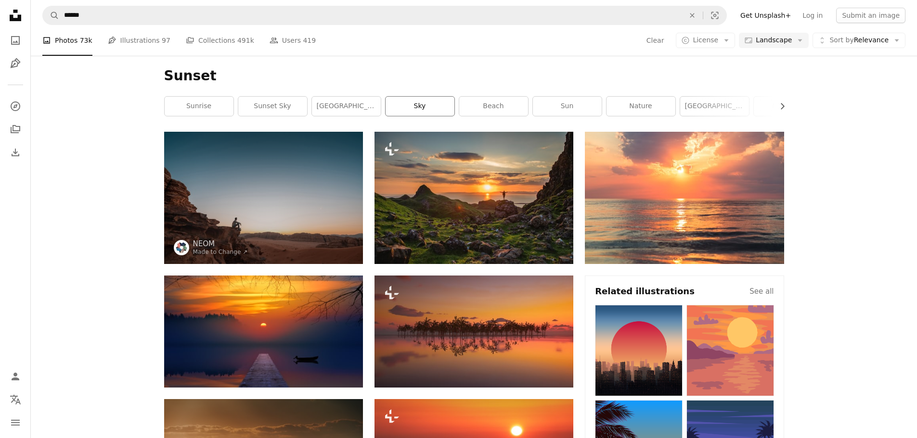
click at [407, 106] on link "sky" at bounding box center [419, 106] width 69 height 19
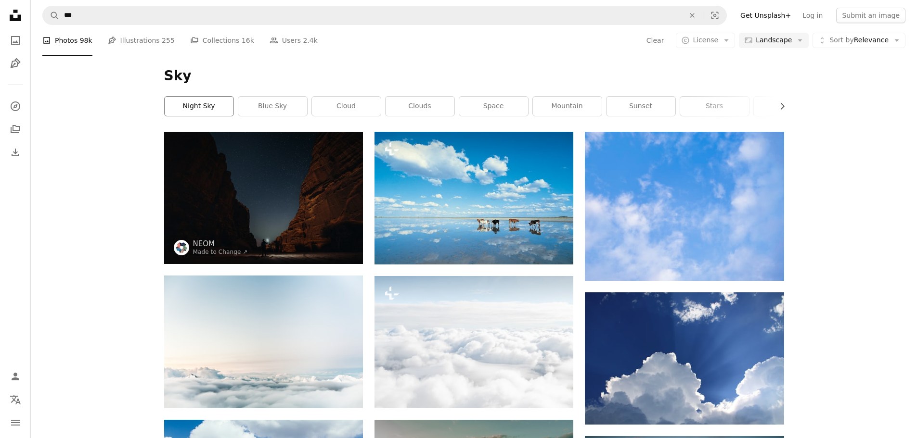
click at [200, 110] on link "night sky" at bounding box center [199, 106] width 69 height 19
